Goal: Transaction & Acquisition: Purchase product/service

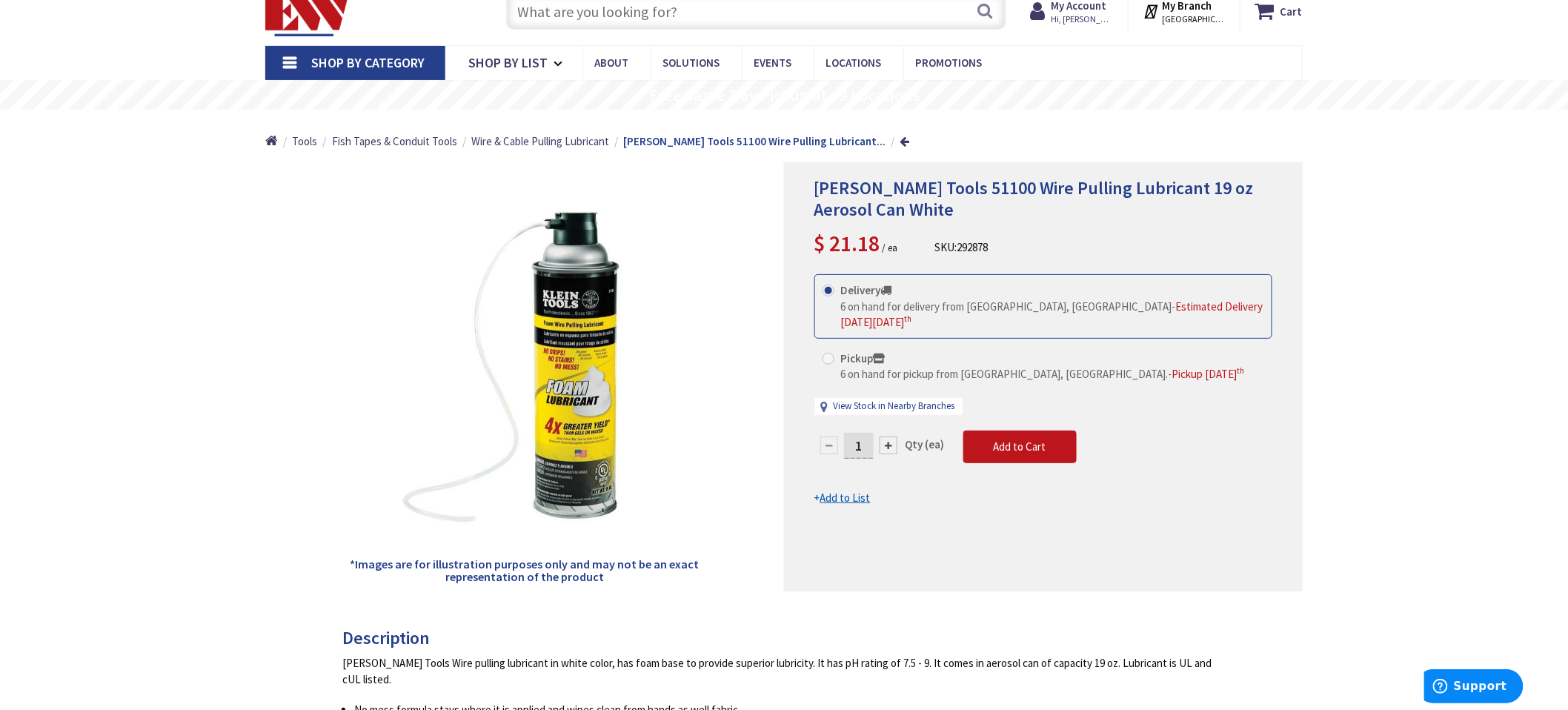
scroll to position [82, 0]
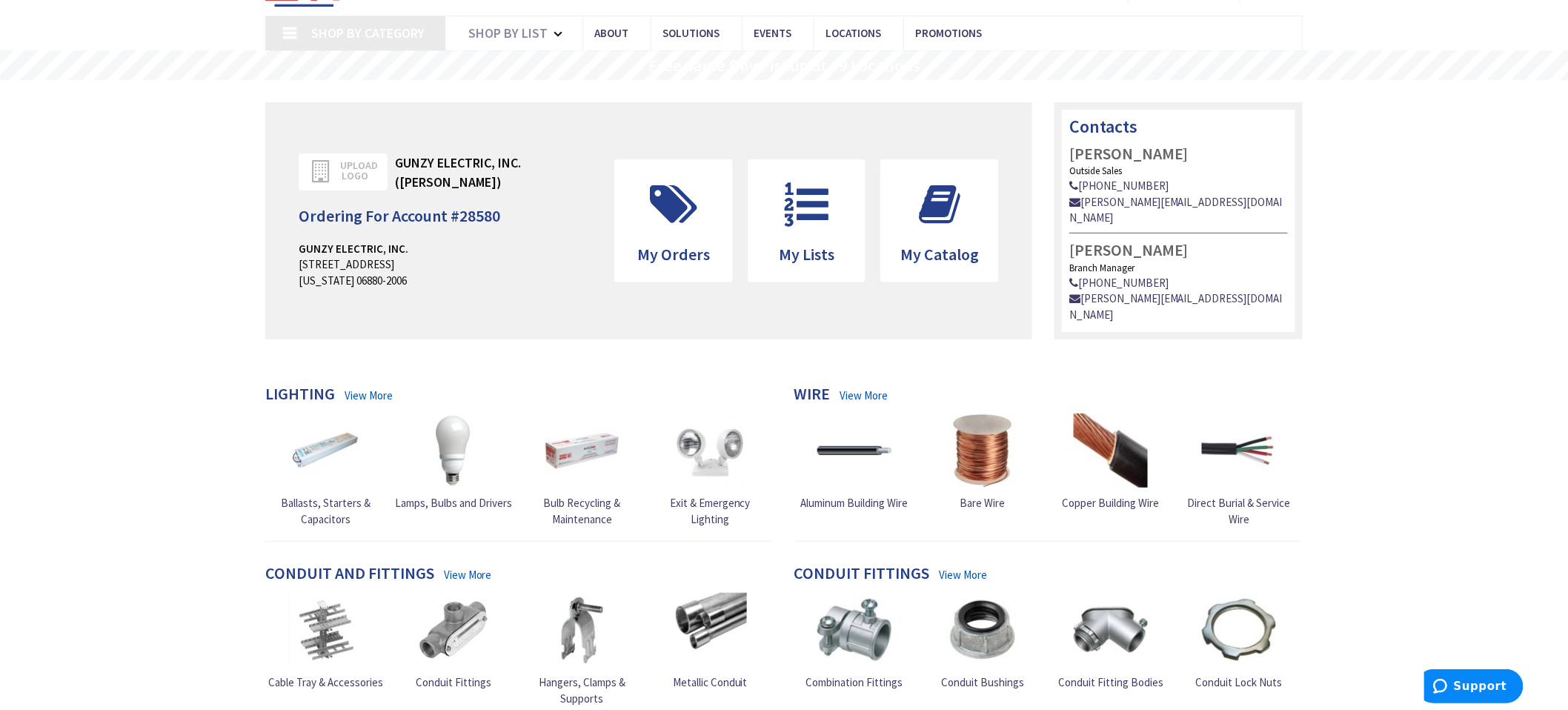
type input "[GEOGRAPHIC_DATA][PERSON_NAME], [GEOGRAPHIC_DATA]"
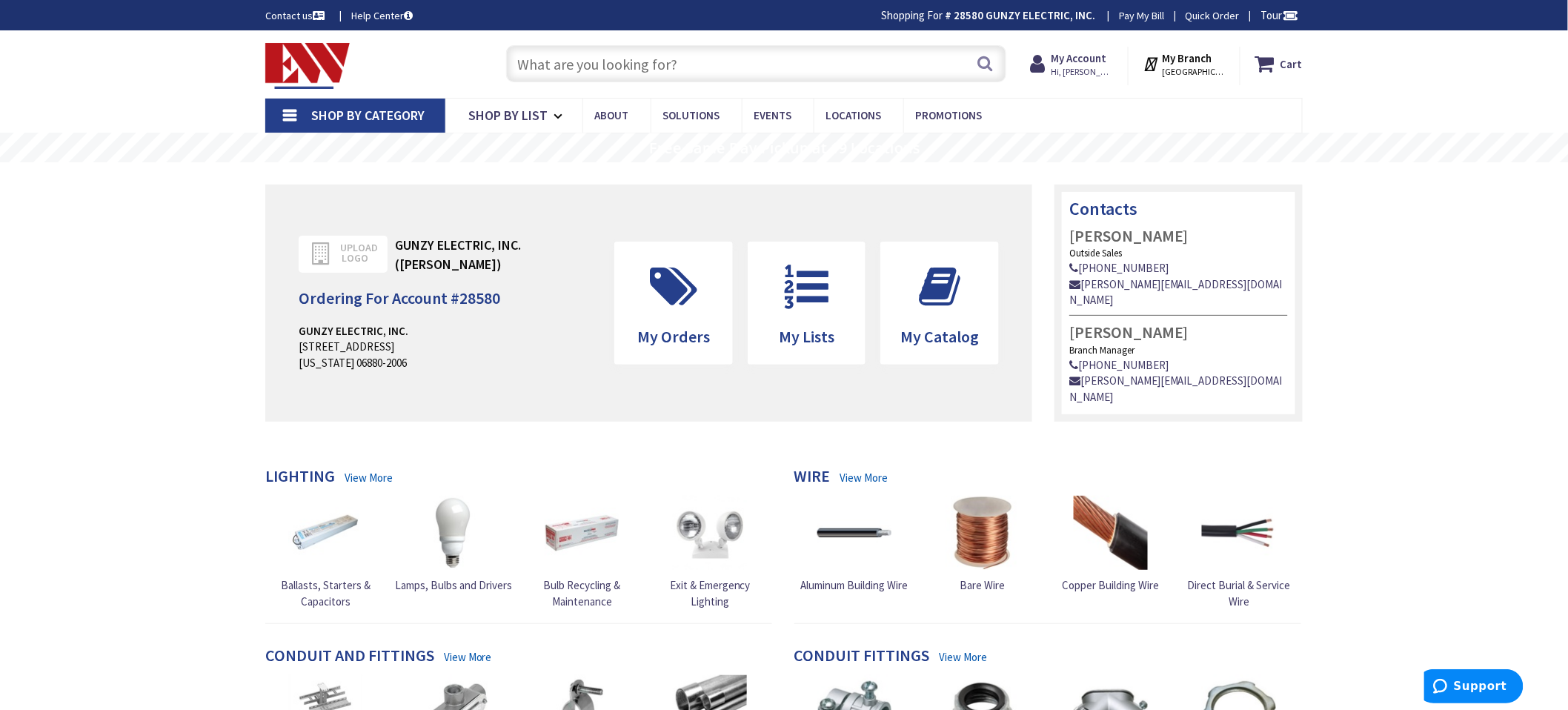
click at [529, 67] on input "text" at bounding box center [756, 64] width 500 height 37
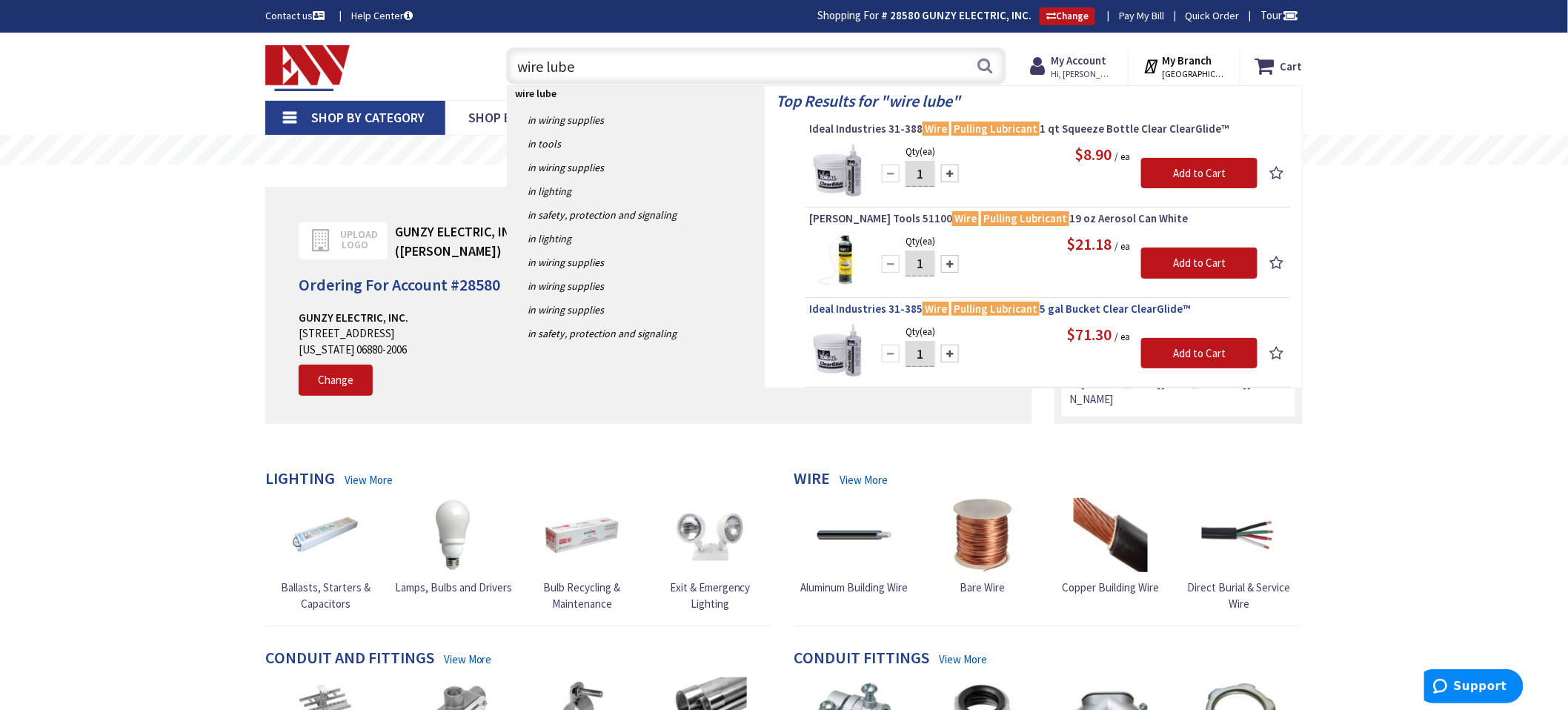
type input "wire lube"
click at [854, 316] on span "Ideal Industries 31-385 Wire Pulling Lubricant 5 gal Bucket Clear ClearGlide™" at bounding box center [1049, 309] width 478 height 15
